Goal: Find specific page/section: Locate a particular part of the current website

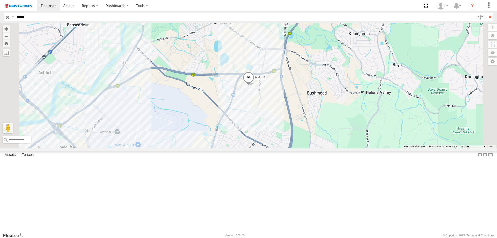
click at [204, 38] on body at bounding box center [248, 119] width 497 height 238
click at [487, 13] on input "**" at bounding box center [490, 17] width 6 height 8
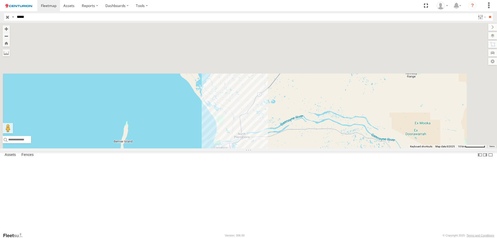
drag, startPoint x: 240, startPoint y: 90, endPoint x: 244, endPoint y: 205, distance: 116.0
click at [244, 148] on div "PM706" at bounding box center [248, 86] width 497 height 126
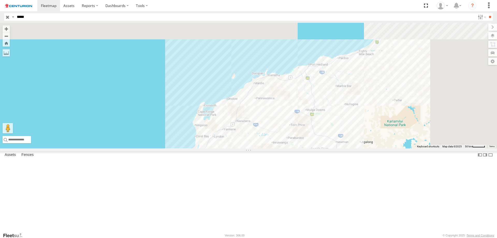
drag, startPoint x: 342, startPoint y: 105, endPoint x: 305, endPoint y: 177, distance: 81.1
click at [305, 148] on div "PM706" at bounding box center [248, 86] width 497 height 126
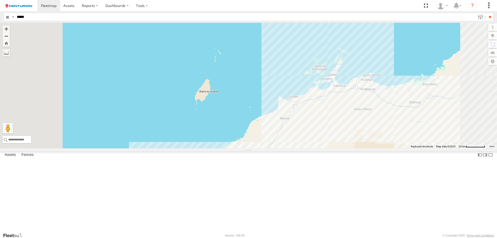
drag, startPoint x: 348, startPoint y: 159, endPoint x: 224, endPoint y: 151, distance: 124.2
click at [224, 148] on div "PM706" at bounding box center [248, 86] width 497 height 126
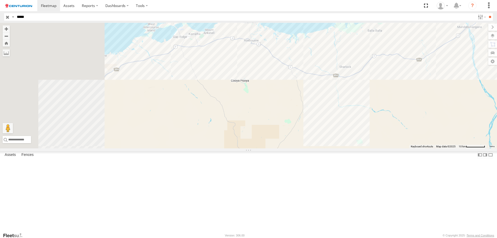
drag, startPoint x: 240, startPoint y: 137, endPoint x: 297, endPoint y: 115, distance: 60.7
click at [297, 115] on div "PM706" at bounding box center [248, 86] width 497 height 126
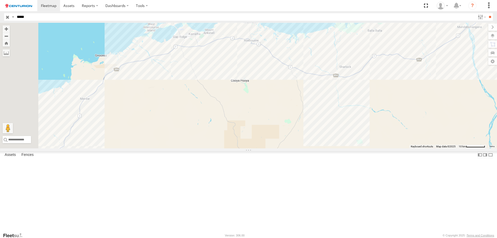
drag, startPoint x: 22, startPoint y: 16, endPoint x: 355, endPoint y: 73, distance: 337.6
click at [355, 73] on body at bounding box center [248, 119] width 497 height 238
type input "*****"
click at [487, 13] on input "**" at bounding box center [490, 17] width 6 height 8
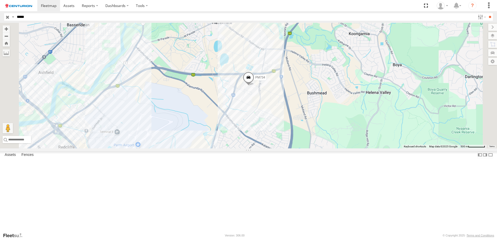
drag, startPoint x: 252, startPoint y: 48, endPoint x: 302, endPoint y: 154, distance: 116.9
click at [302, 148] on div "PM734" at bounding box center [248, 86] width 497 height 126
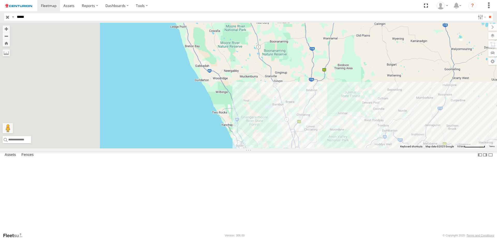
drag, startPoint x: 361, startPoint y: 164, endPoint x: 344, endPoint y: 141, distance: 29.2
click at [363, 148] on div "PM734" at bounding box center [248, 86] width 497 height 126
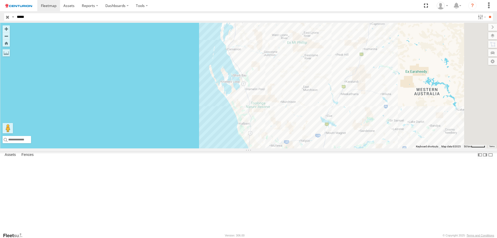
drag, startPoint x: 317, startPoint y: 45, endPoint x: 329, endPoint y: 155, distance: 110.9
click at [329, 148] on div "PM734" at bounding box center [248, 86] width 497 height 126
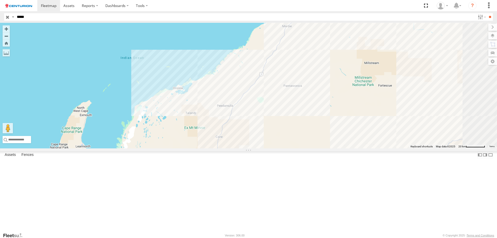
drag, startPoint x: 332, startPoint y: 95, endPoint x: 318, endPoint y: 175, distance: 80.6
click at [318, 148] on div "PM734" at bounding box center [248, 86] width 497 height 126
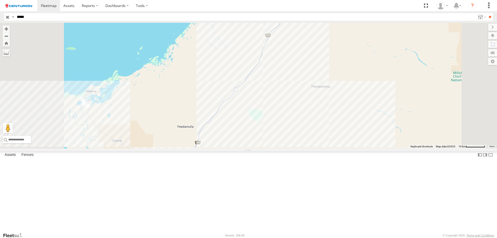
click at [303, 134] on div "PM734" at bounding box center [248, 86] width 497 height 126
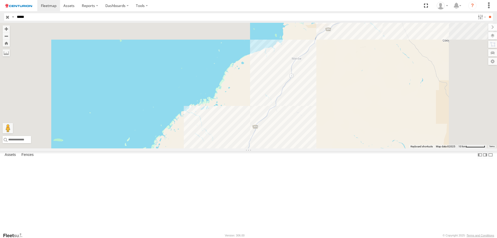
drag, startPoint x: 374, startPoint y: 92, endPoint x: 362, endPoint y: 185, distance: 94.6
click at [362, 148] on div "PM734 Client_Site_Rio_Mesa-A-Mine 0" at bounding box center [248, 86] width 497 height 126
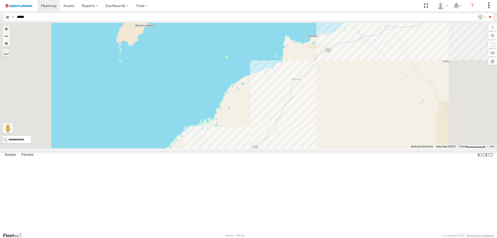
click at [345, 120] on div "PM734 Client_Site_Rio_Mesa-A-Mine 0" at bounding box center [248, 86] width 497 height 126
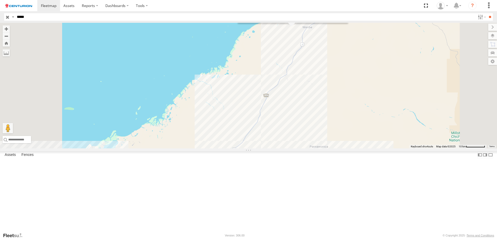
drag, startPoint x: 359, startPoint y: 183, endPoint x: 373, endPoint y: 98, distance: 86.2
click at [372, 100] on div "PM734 Client_Site_Citic-Pacific_Cape-Preston-Mine 0" at bounding box center [248, 86] width 497 height 126
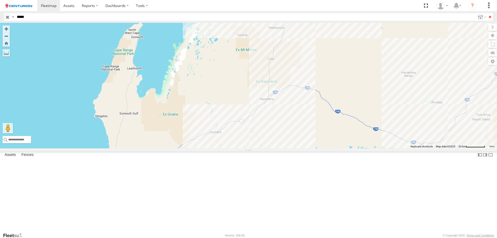
drag, startPoint x: 332, startPoint y: 186, endPoint x: 383, endPoint y: 63, distance: 132.8
click at [383, 63] on div "PM734 Client_Site_Citic-Pacific_Cape-Preston-Mine 0" at bounding box center [248, 86] width 497 height 126
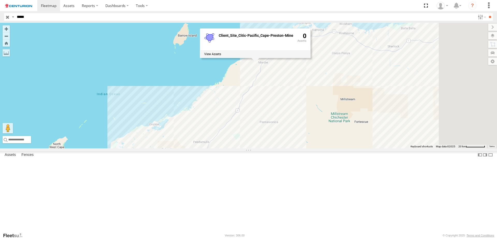
drag, startPoint x: 386, startPoint y: 44, endPoint x: 310, endPoint y: 160, distance: 138.7
click at [310, 148] on div "PM734 Client_Site_Citic-Pacific_Cape-Preston-Mine 0" at bounding box center [248, 86] width 497 height 126
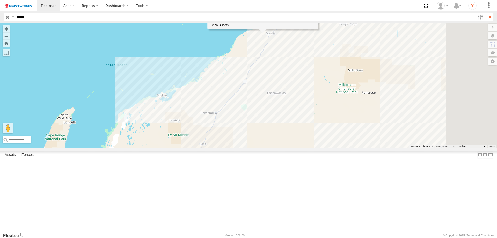
drag, startPoint x: 303, startPoint y: 172, endPoint x: 349, endPoint y: 71, distance: 110.9
click at [349, 71] on div "PM734 Client_Site_Citic-Pacific_Cape-Preston-Mine 0" at bounding box center [248, 86] width 497 height 126
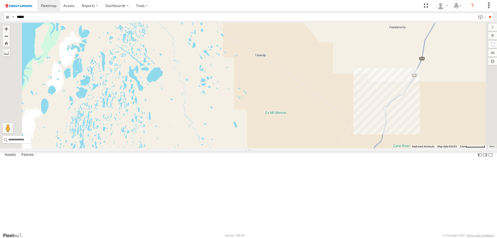
drag, startPoint x: 351, startPoint y: 97, endPoint x: 165, endPoint y: 102, distance: 185.9
click at [165, 102] on div "PM734 Client_Site_Citic-Pacific_Cape-Preston-Mine 0" at bounding box center [248, 86] width 497 height 126
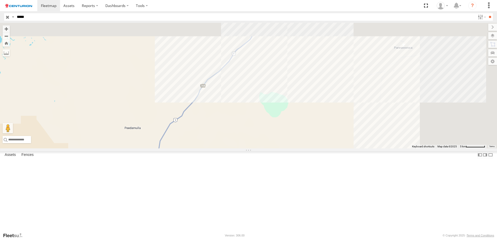
drag, startPoint x: 329, startPoint y: 92, endPoint x: 280, endPoint y: 136, distance: 66.0
click at [287, 148] on div "PM734 Client_Site_Citic-Pacific_Cape-Preston-Mine 0" at bounding box center [248, 86] width 497 height 126
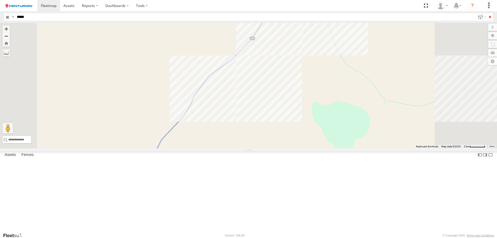
click at [272, 125] on div "PM734 Client_Site_Citic-Pacific_Cape-Preston-Mine 0" at bounding box center [248, 86] width 497 height 126
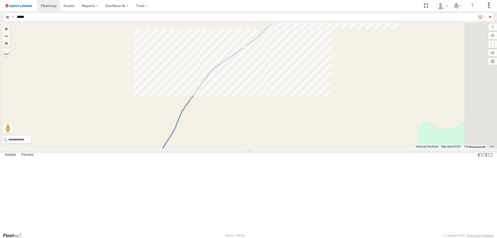
click at [271, 122] on div "PM734" at bounding box center [248, 86] width 497 height 126
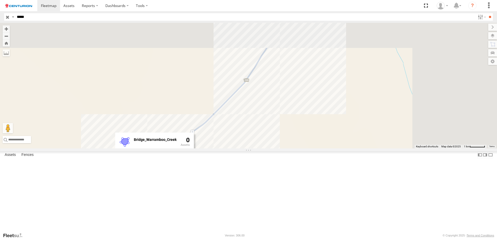
drag, startPoint x: 316, startPoint y: 175, endPoint x: 305, endPoint y: 199, distance: 26.3
click at [305, 148] on div "PM734 Bridge_Warramboo_Creek 0" at bounding box center [248, 86] width 497 height 126
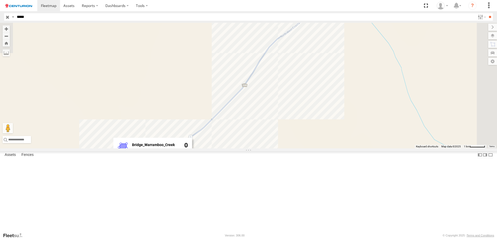
click at [401, 28] on div "PM734 Bridge_Warramboo_Creek 0" at bounding box center [248, 86] width 497 height 126
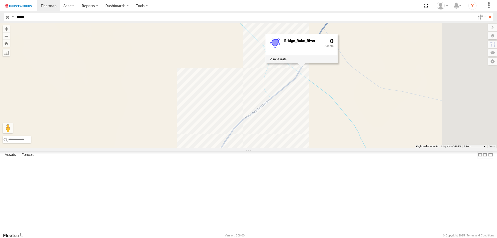
drag, startPoint x: 401, startPoint y: 69, endPoint x: 365, endPoint y: 152, distance: 90.3
click at [365, 148] on div "PM734 Bridge_Robe_River 0" at bounding box center [248, 86] width 497 height 126
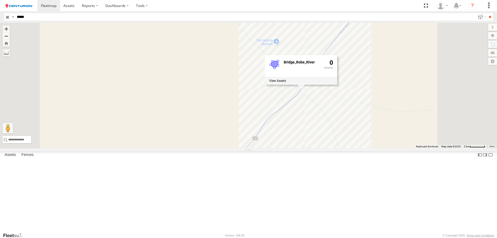
click at [342, 148] on div "PM734 Bridge_Robe_River 0" at bounding box center [248, 86] width 497 height 126
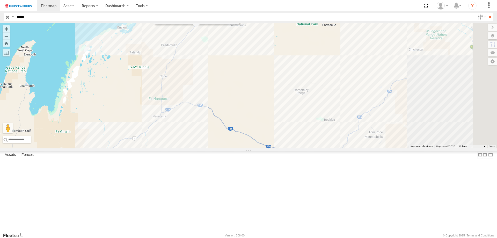
drag, startPoint x: 365, startPoint y: 211, endPoint x: 250, endPoint y: 82, distance: 173.4
click at [250, 82] on div "PM734 Client_Site_Rio_Mesa-A-Mine 0" at bounding box center [248, 86] width 497 height 126
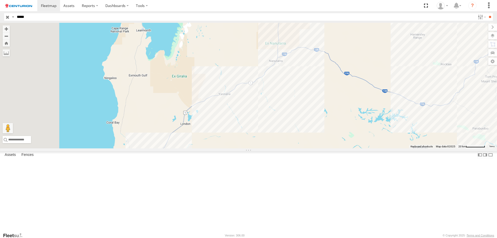
drag, startPoint x: 258, startPoint y: 123, endPoint x: 376, endPoint y: 68, distance: 130.2
click at [376, 68] on div "PM734 Client_Site_Rio_Mesa-A-Mine 0" at bounding box center [248, 86] width 497 height 126
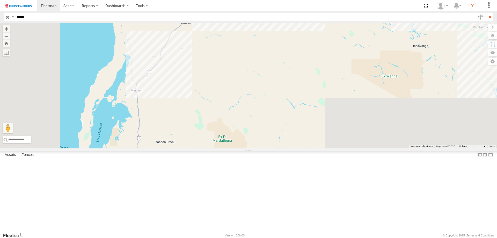
drag, startPoint x: 319, startPoint y: 151, endPoint x: 319, endPoint y: 50, distance: 101.2
click at [319, 50] on div "PM734 Client_Site_Rio_Mesa-A-Mine 0" at bounding box center [248, 86] width 497 height 126
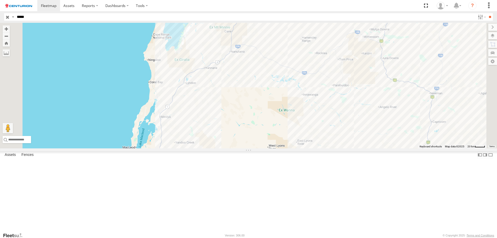
drag, startPoint x: 329, startPoint y: 100, endPoint x: 312, endPoint y: 140, distance: 43.2
click at [312, 140] on div "PM734 Client_Site_Rio_Mesa-A-Mine 0" at bounding box center [248, 86] width 497 height 126
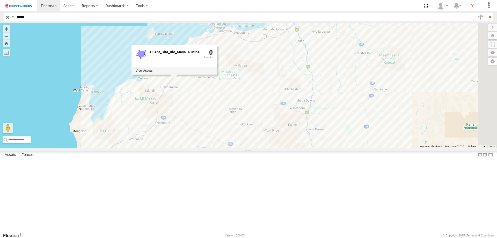
drag, startPoint x: 247, startPoint y: 202, endPoint x: 235, endPoint y: 207, distance: 12.8
click at [235, 148] on div "PM734 Client_Site_Rio_Mesa-A-Mine 0" at bounding box center [248, 86] width 497 height 126
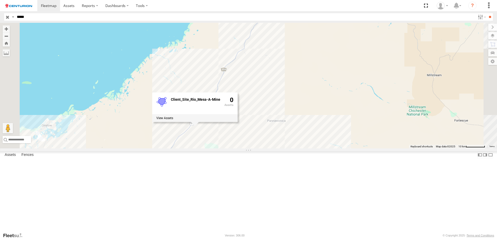
drag, startPoint x: 292, startPoint y: 146, endPoint x: 290, endPoint y: 207, distance: 60.8
click at [290, 148] on div "PM734 Client_Site_Rio_Mesa-A-Mine 0" at bounding box center [248, 86] width 497 height 126
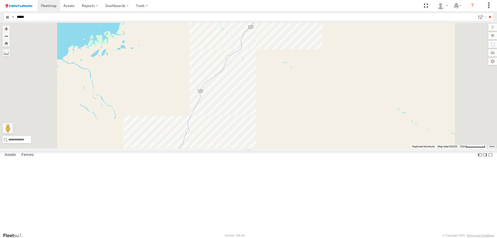
click at [304, 93] on div "PM734 Client_Site_Rio_Mesa-A-Mine 0" at bounding box center [248, 86] width 497 height 126
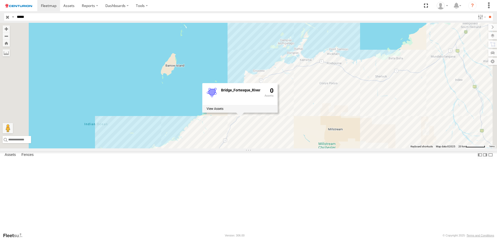
drag, startPoint x: 344, startPoint y: 99, endPoint x: 314, endPoint y: 166, distance: 73.9
click at [314, 148] on div "Bridge_Fortesque_River 0" at bounding box center [248, 86] width 497 height 126
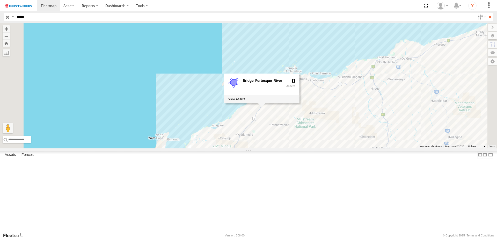
drag, startPoint x: 347, startPoint y: 157, endPoint x: 338, endPoint y: 57, distance: 101.1
click at [338, 57] on div "Bridge_Fortesque_River 0" at bounding box center [248, 86] width 497 height 126
